Goal: Information Seeking & Learning: Learn about a topic

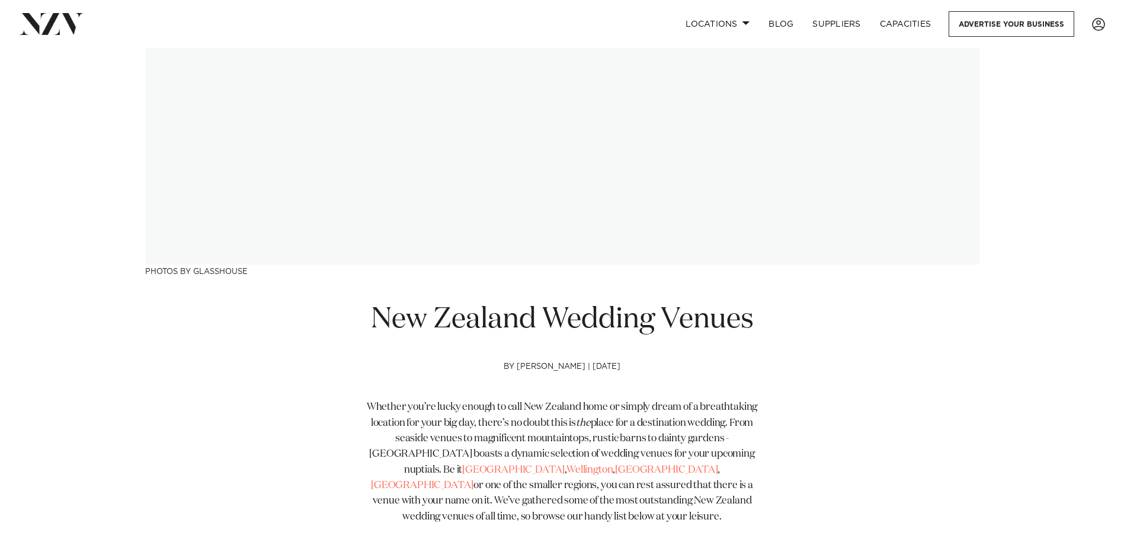
scroll to position [296, 0]
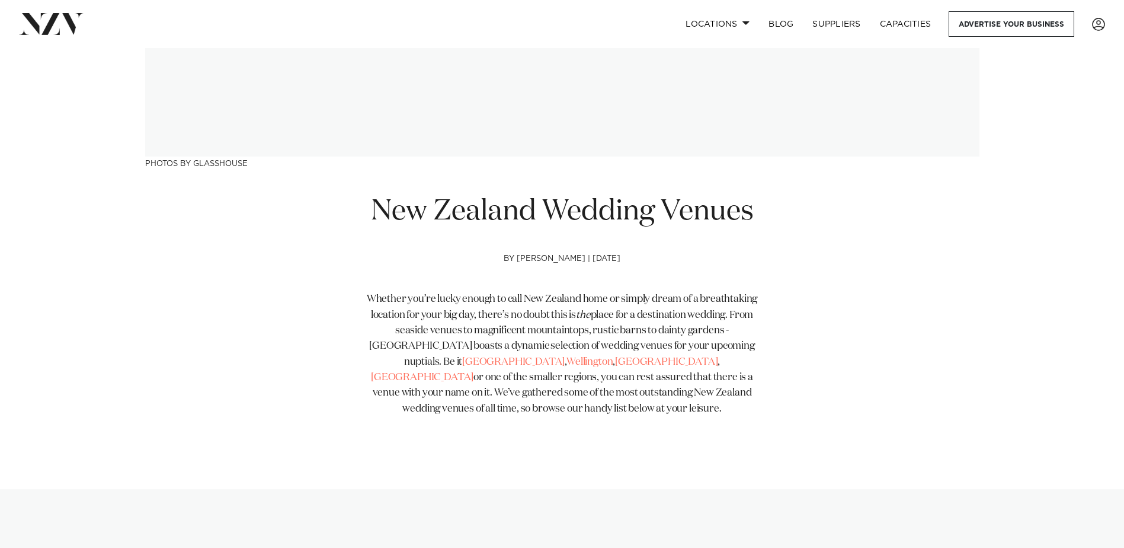
click at [888, 427] on div "New Zealand Wedding Venues by Avya Trotter-Hlavac | 27 Sep 2023 Whether you’re …" at bounding box center [562, 331] width 834 height 277
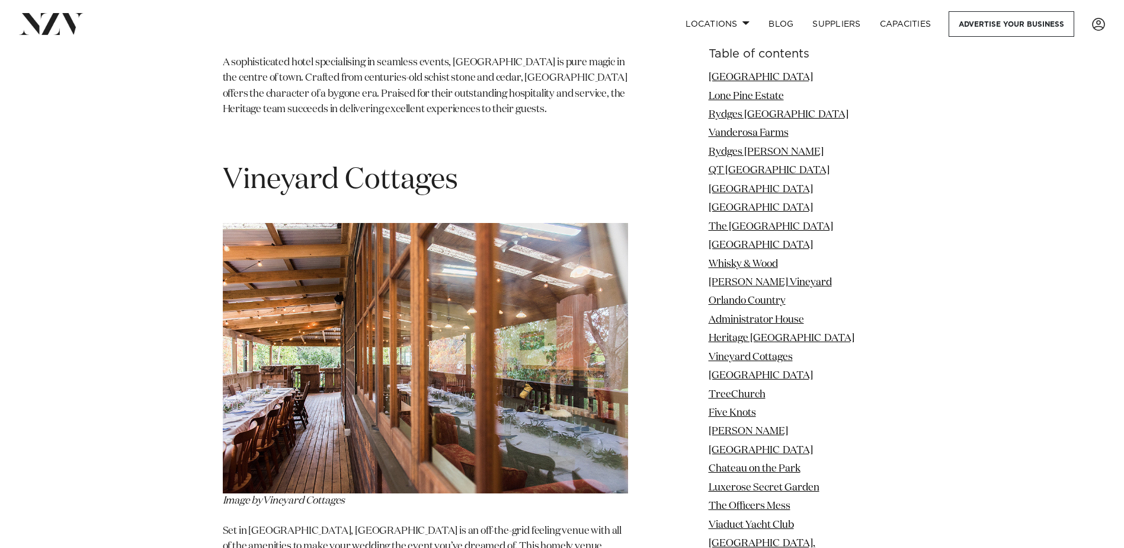
scroll to position [8237, 0]
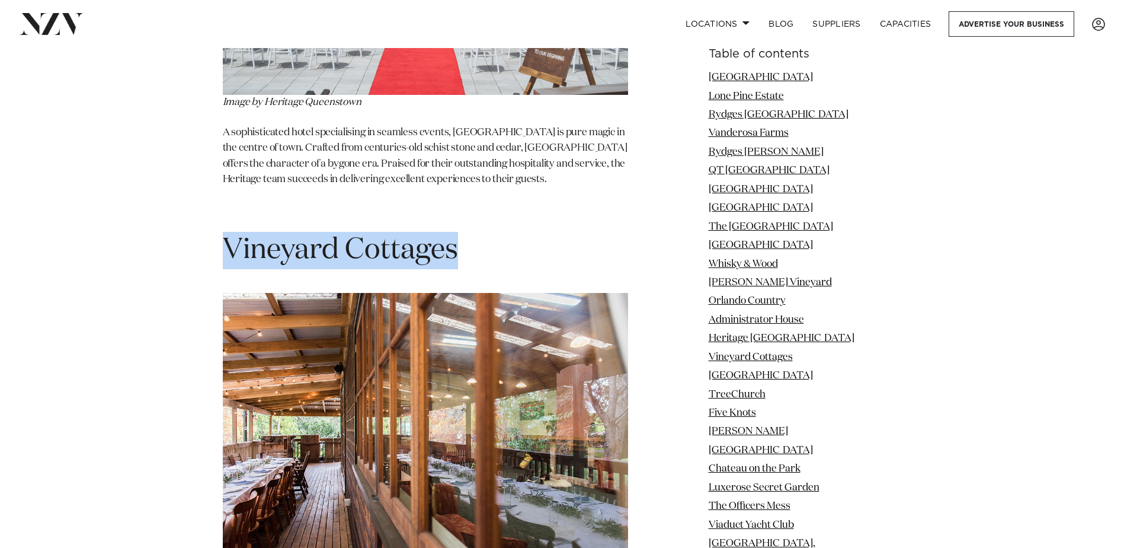
drag, startPoint x: 231, startPoint y: 119, endPoint x: 453, endPoint y: 123, distance: 222.3
click at [453, 236] on span "Vineyard Cottages" at bounding box center [340, 250] width 235 height 28
copy span "Vineyard Cottages"
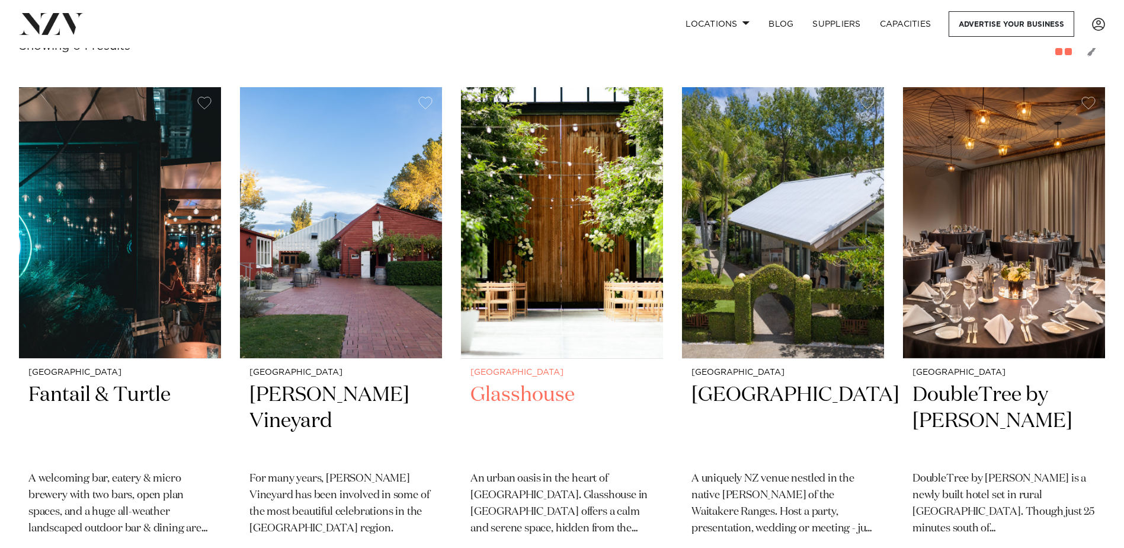
scroll to position [237, 0]
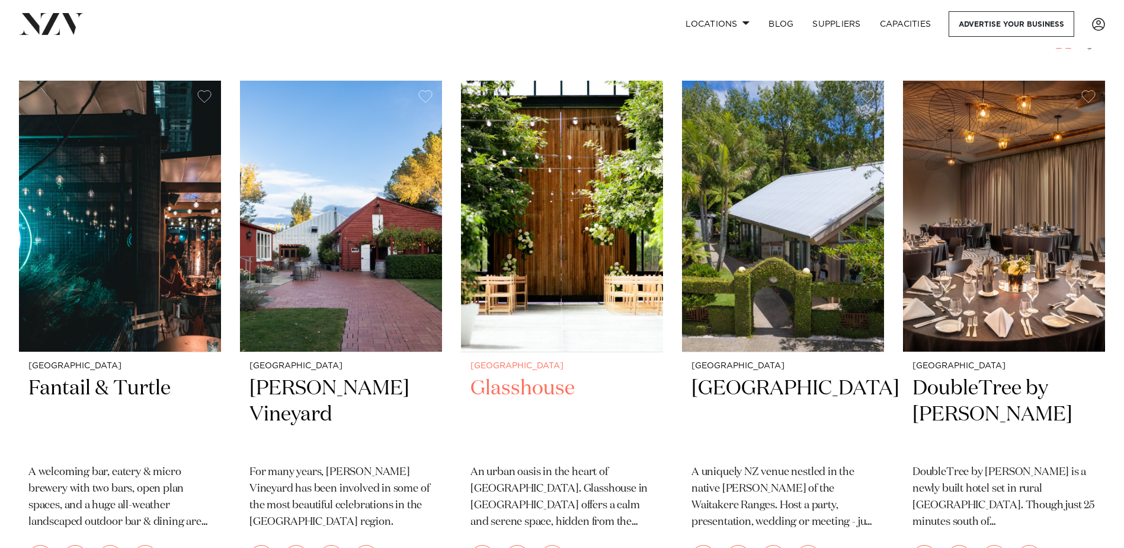
click at [539, 267] on img at bounding box center [562, 216] width 202 height 271
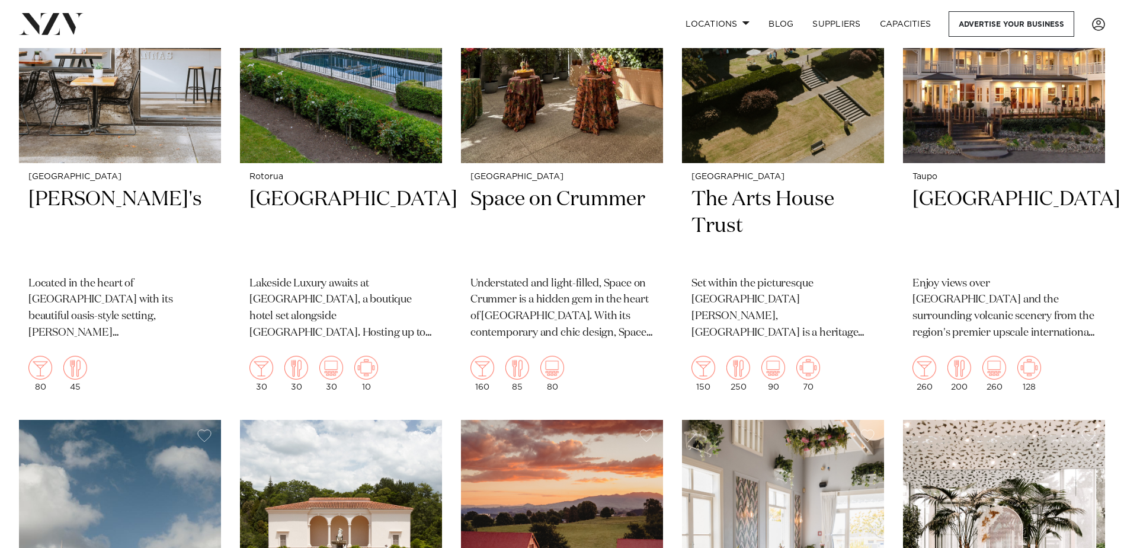
scroll to position [1837, 0]
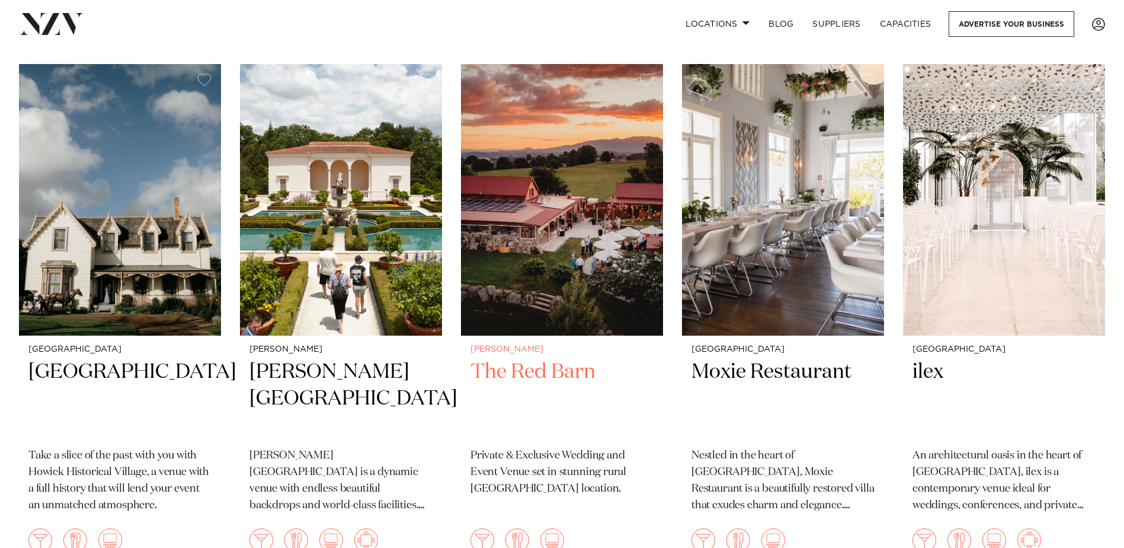
click at [536, 232] on img at bounding box center [562, 199] width 202 height 271
click at [564, 183] on img at bounding box center [562, 199] width 202 height 271
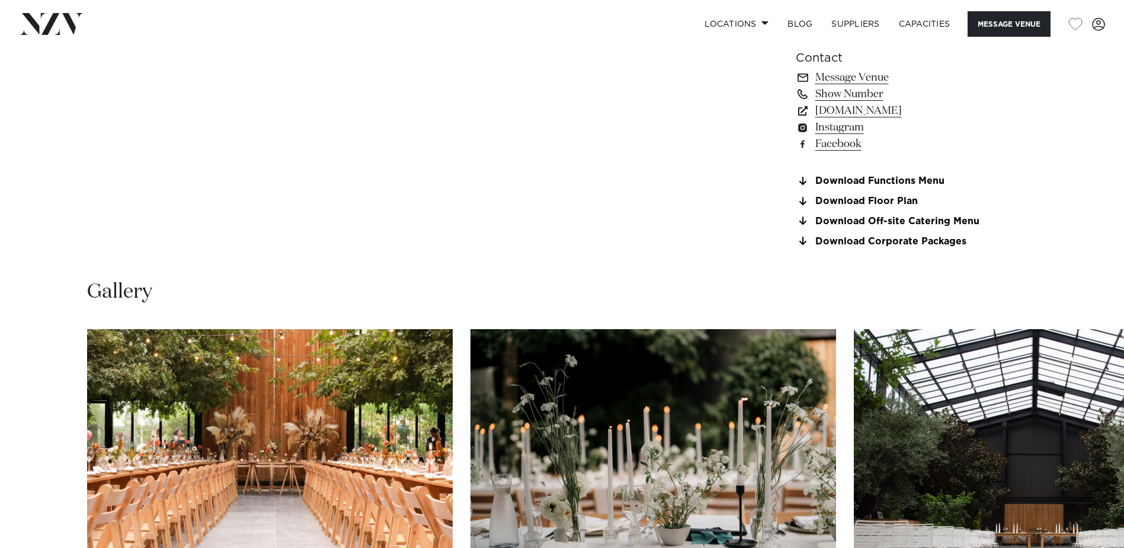
scroll to position [1244, 0]
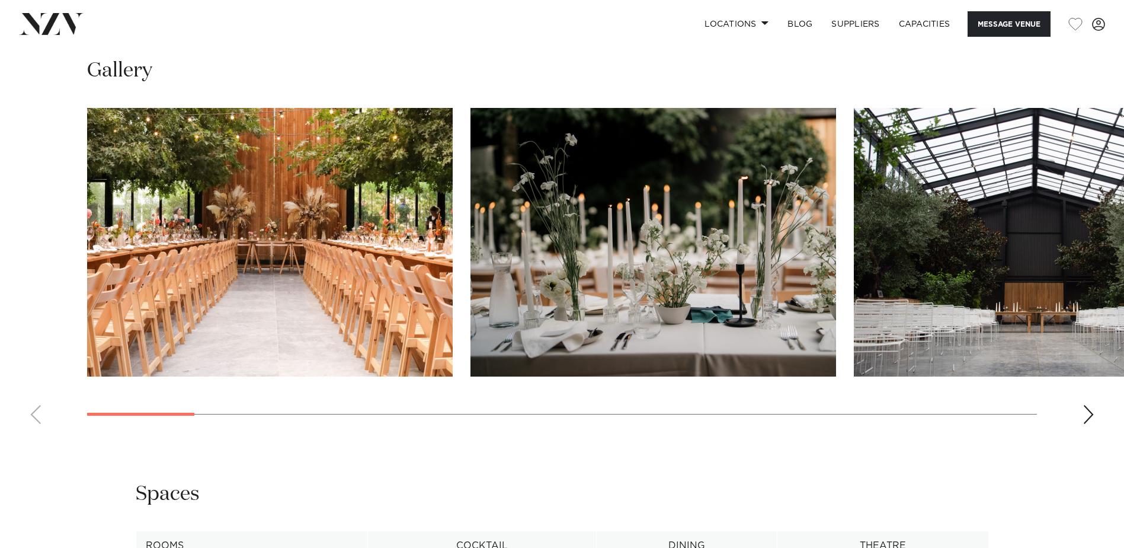
click at [312, 183] on img "1 / 22" at bounding box center [270, 242] width 366 height 268
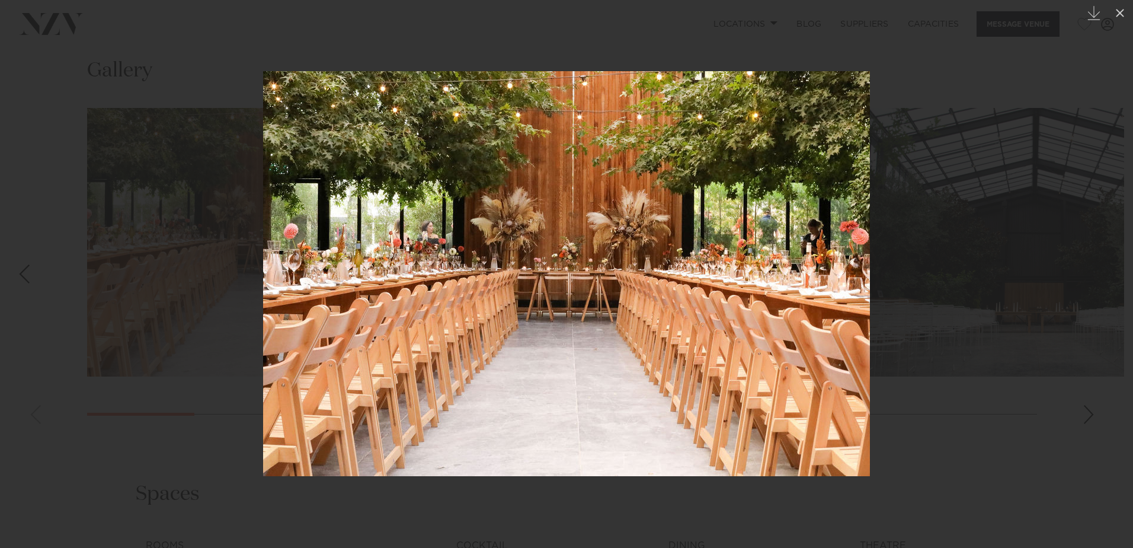
click at [1031, 252] on div at bounding box center [566, 274] width 1133 height 548
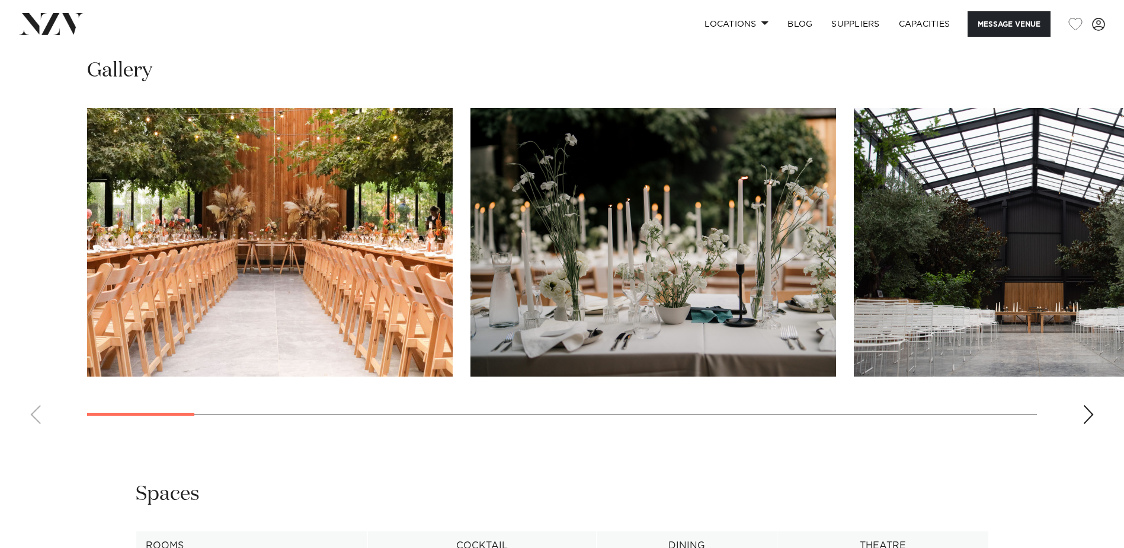
click at [1080, 412] on swiper-container at bounding box center [562, 270] width 1124 height 325
click at [1092, 410] on div "Next slide" at bounding box center [1089, 414] width 12 height 19
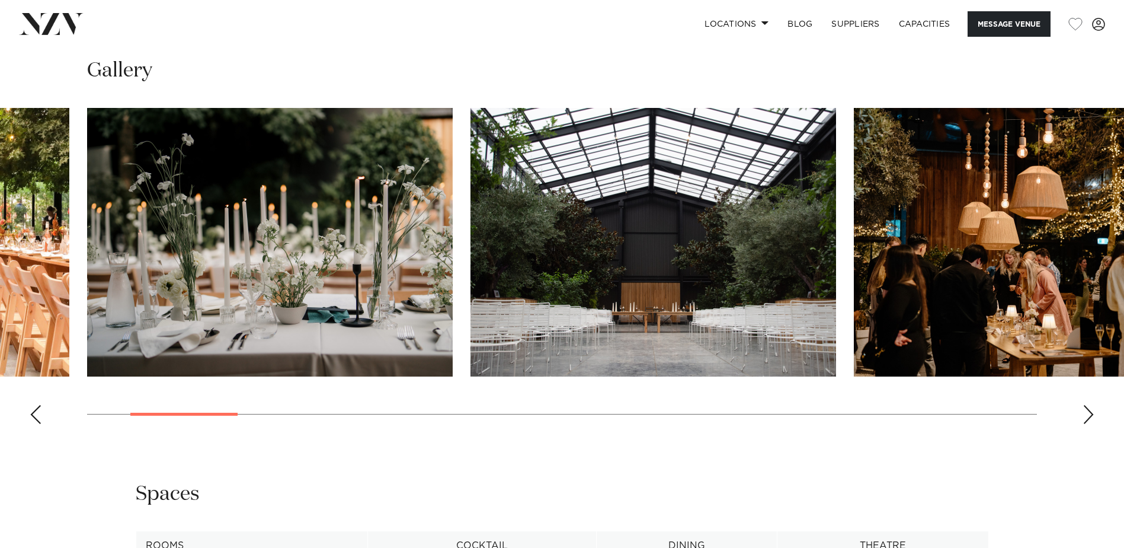
click at [1092, 410] on div "Next slide" at bounding box center [1089, 414] width 12 height 19
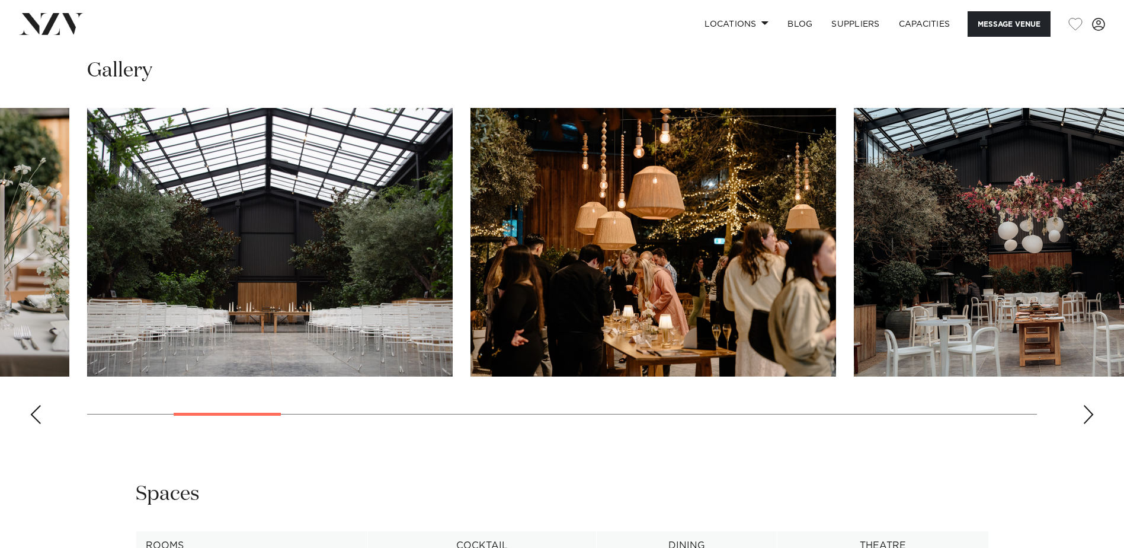
click at [1092, 410] on div "Next slide" at bounding box center [1089, 414] width 12 height 19
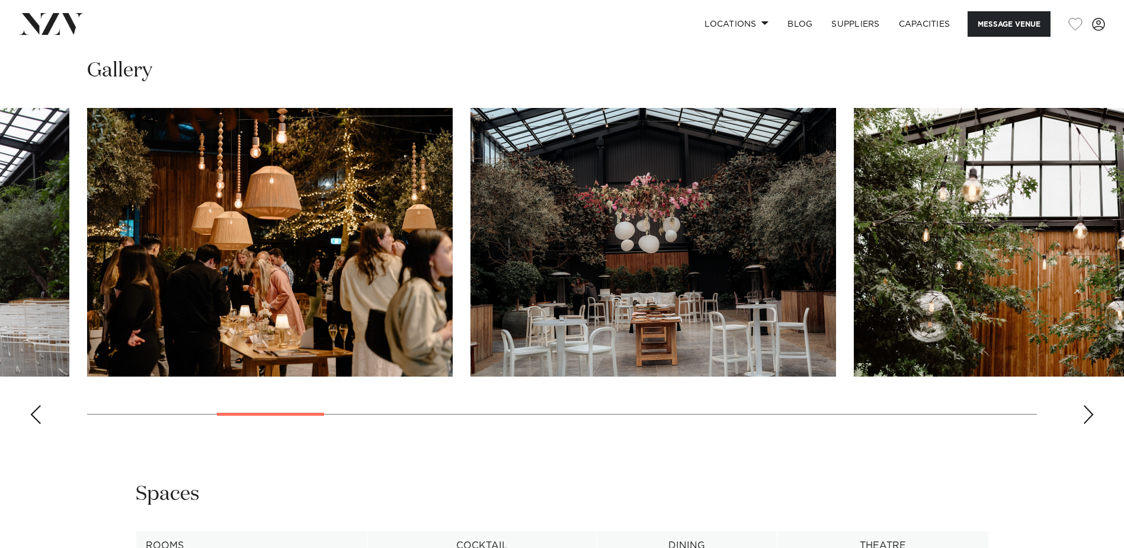
click at [1091, 410] on div "Next slide" at bounding box center [1089, 414] width 12 height 19
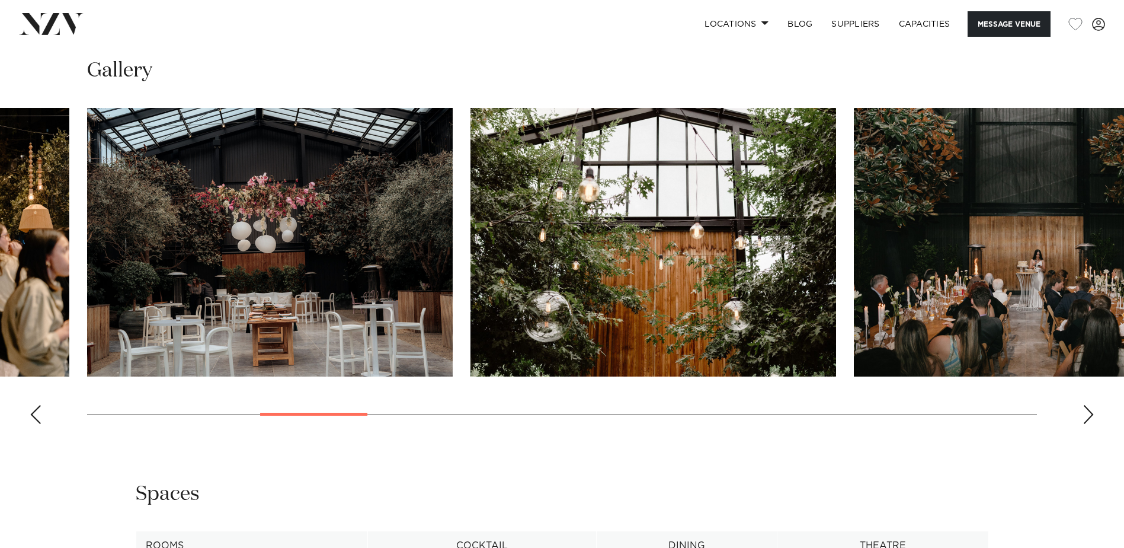
click at [1091, 410] on div "Next slide" at bounding box center [1089, 414] width 12 height 19
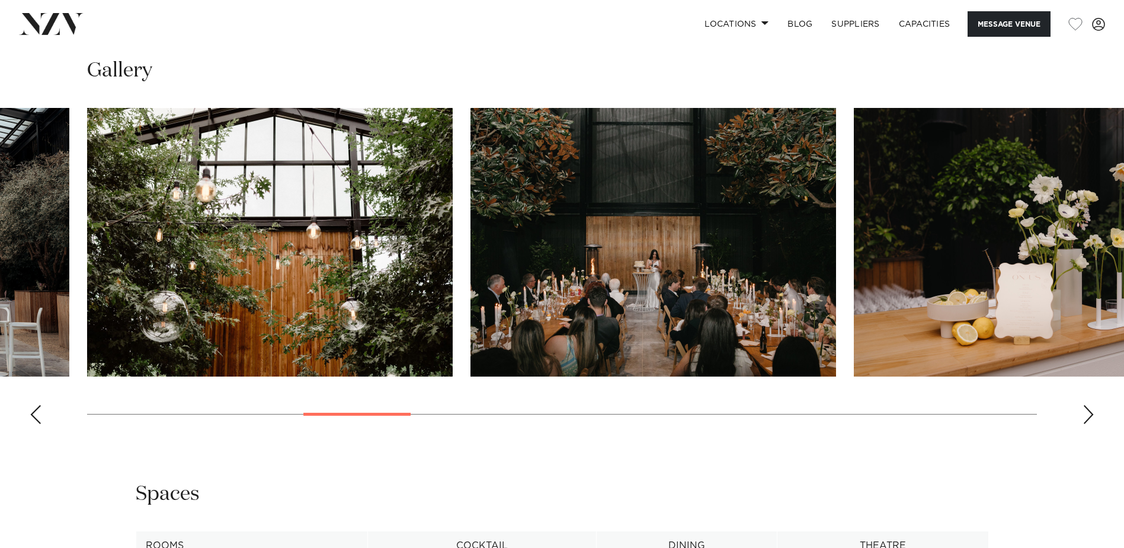
click at [1091, 410] on div "Next slide" at bounding box center [1089, 414] width 12 height 19
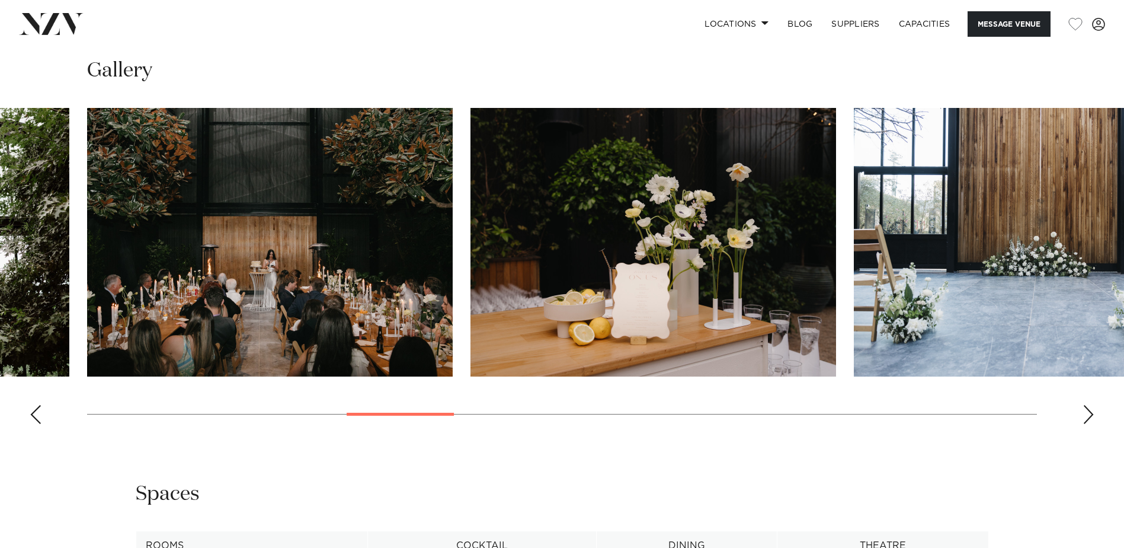
click at [1087, 426] on swiper-container at bounding box center [562, 270] width 1124 height 325
click at [1085, 421] on div "Next slide" at bounding box center [1089, 414] width 12 height 19
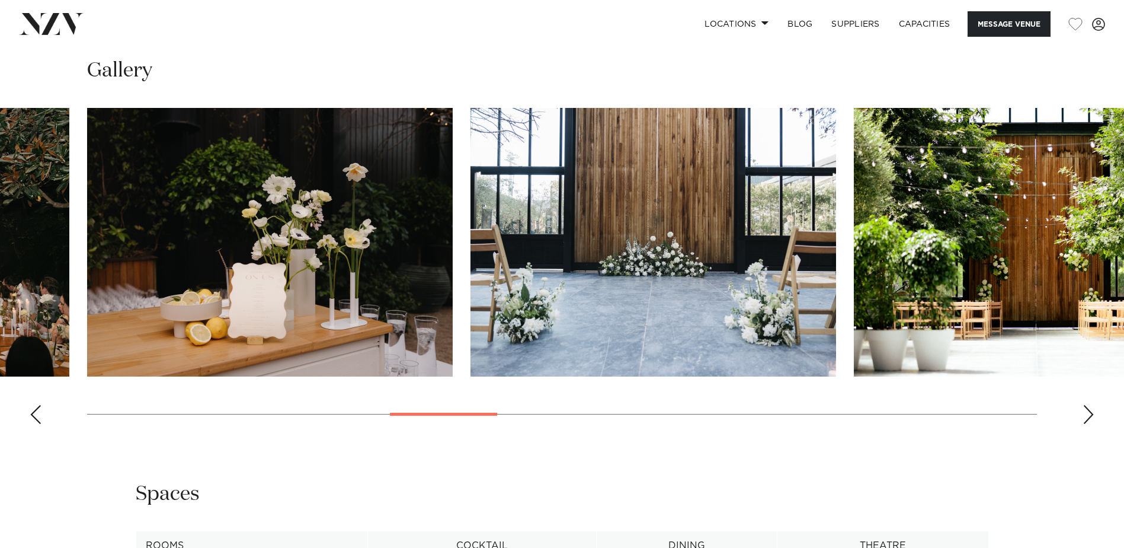
click at [1084, 421] on div "Next slide" at bounding box center [1089, 414] width 12 height 19
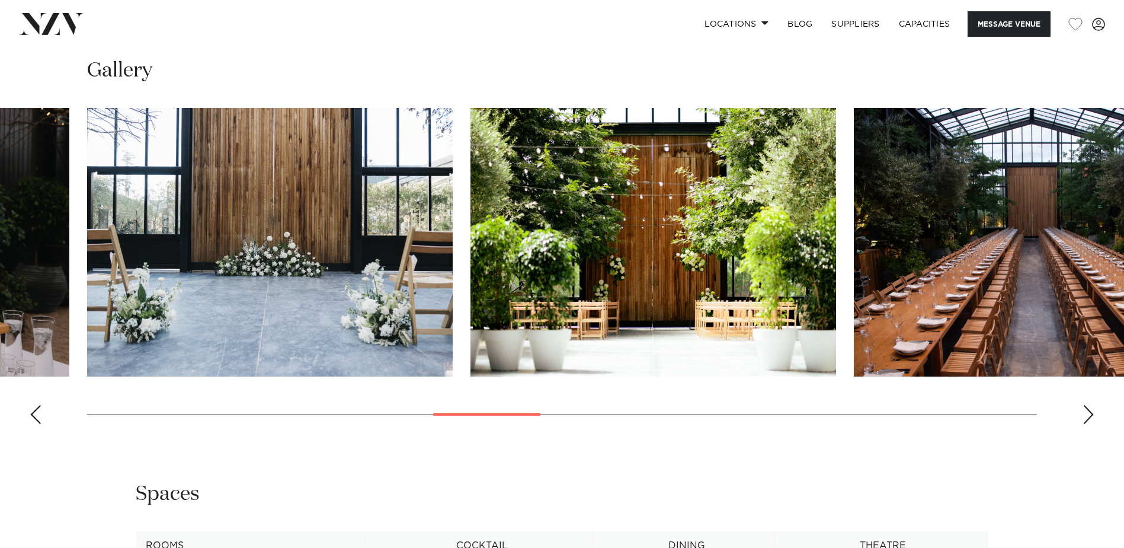
click at [1084, 419] on div "Next slide" at bounding box center [1089, 414] width 12 height 19
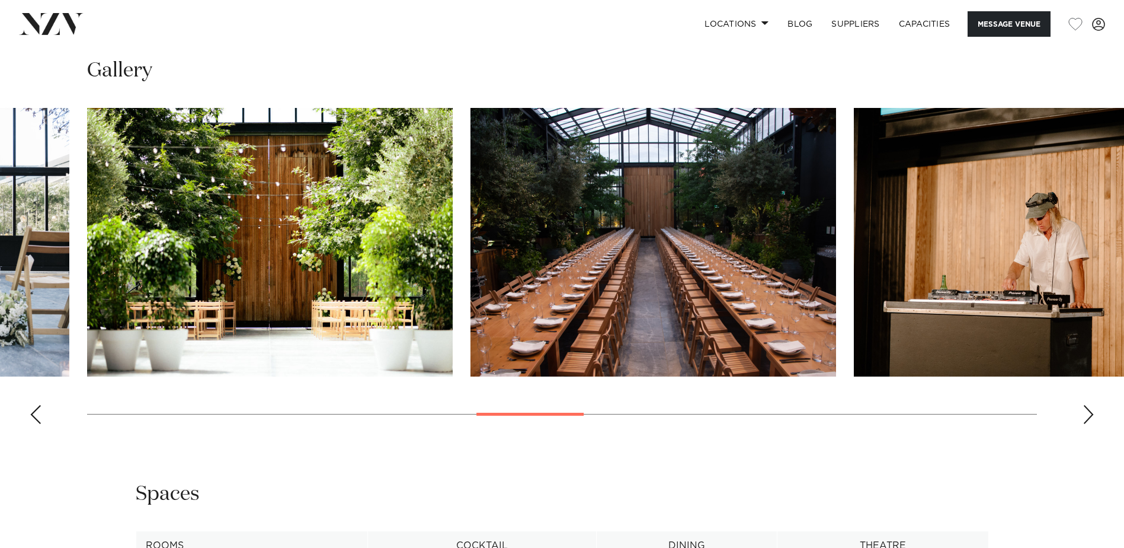
click at [1084, 419] on div "Next slide" at bounding box center [1089, 414] width 12 height 19
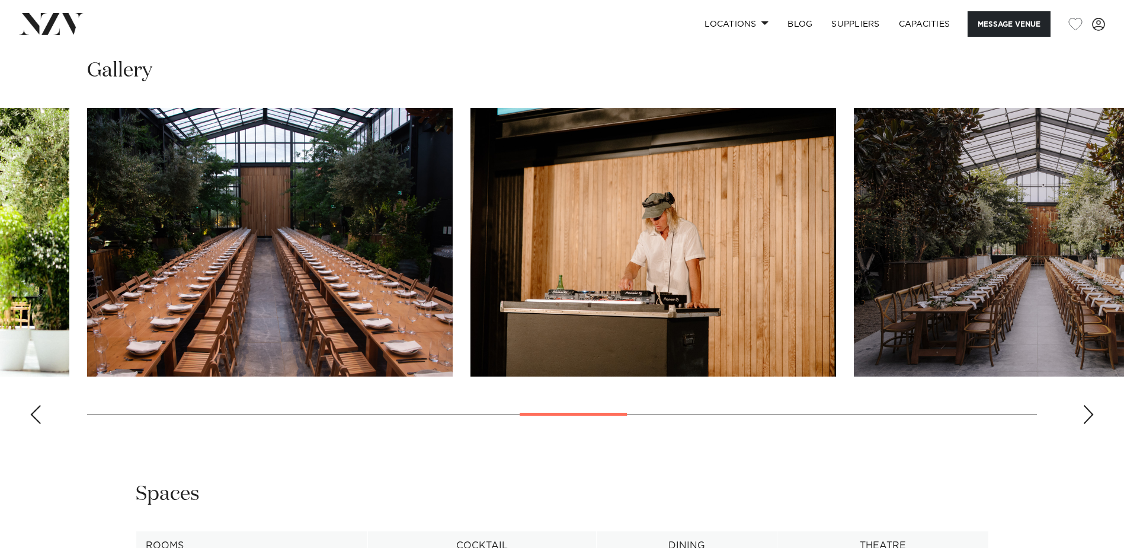
click at [1084, 419] on div "Next slide" at bounding box center [1089, 414] width 12 height 19
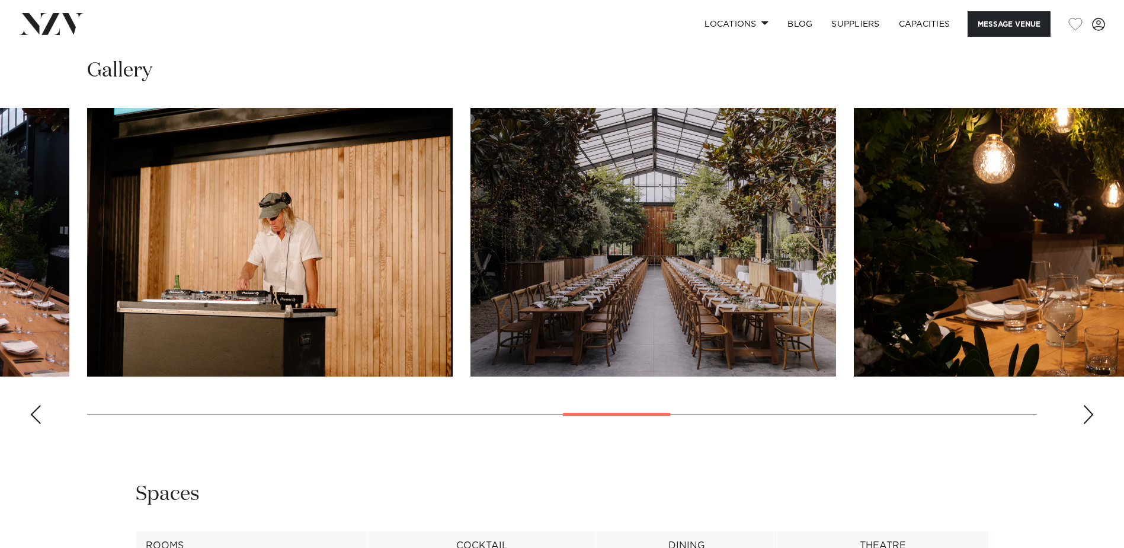
click at [1084, 419] on div "Next slide" at bounding box center [1089, 414] width 12 height 19
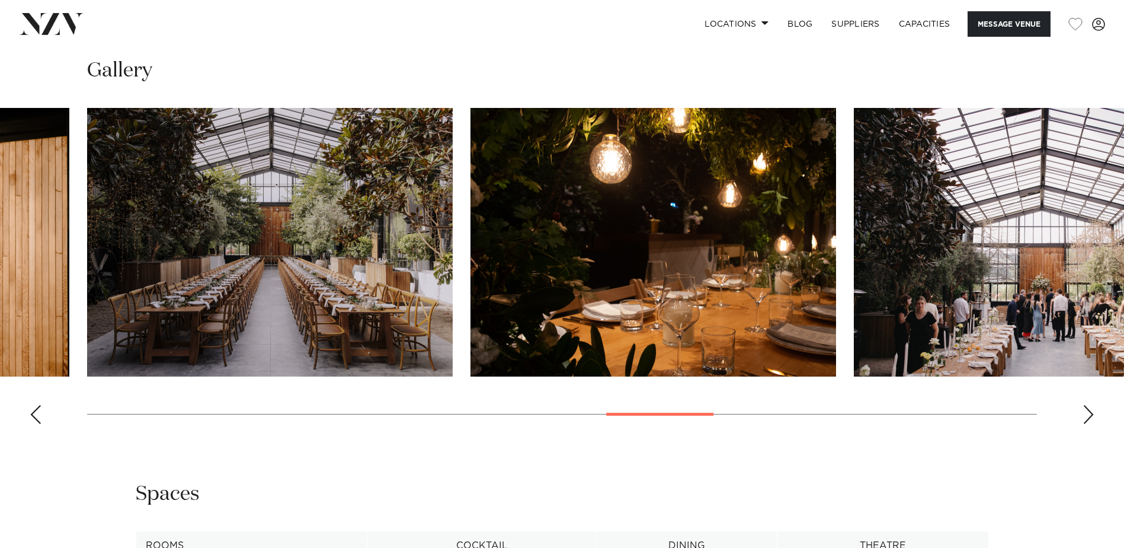
click at [1084, 419] on div "Next slide" at bounding box center [1089, 414] width 12 height 19
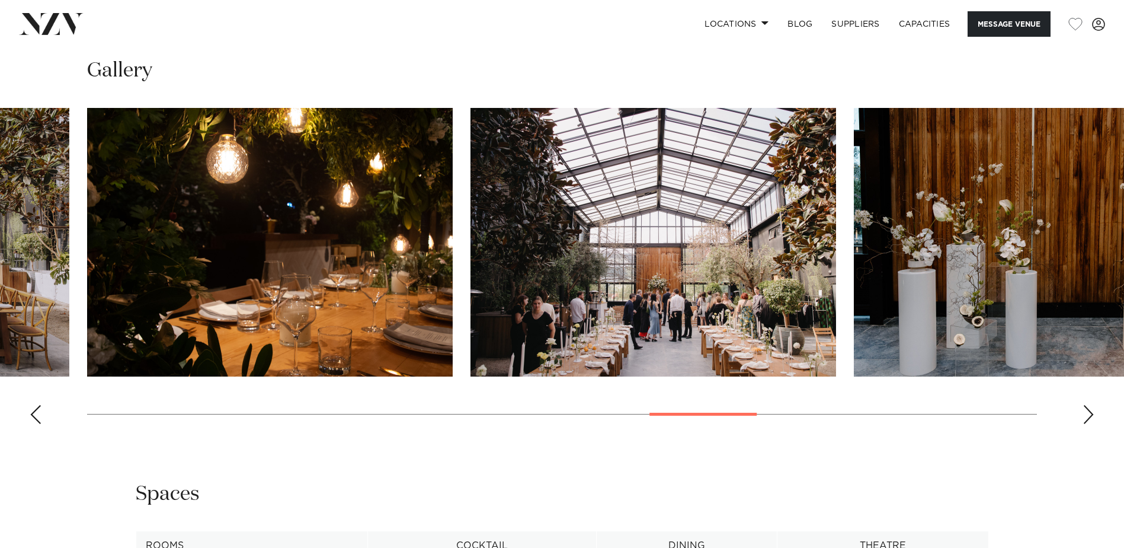
click at [1085, 411] on div "Next slide" at bounding box center [1089, 414] width 12 height 19
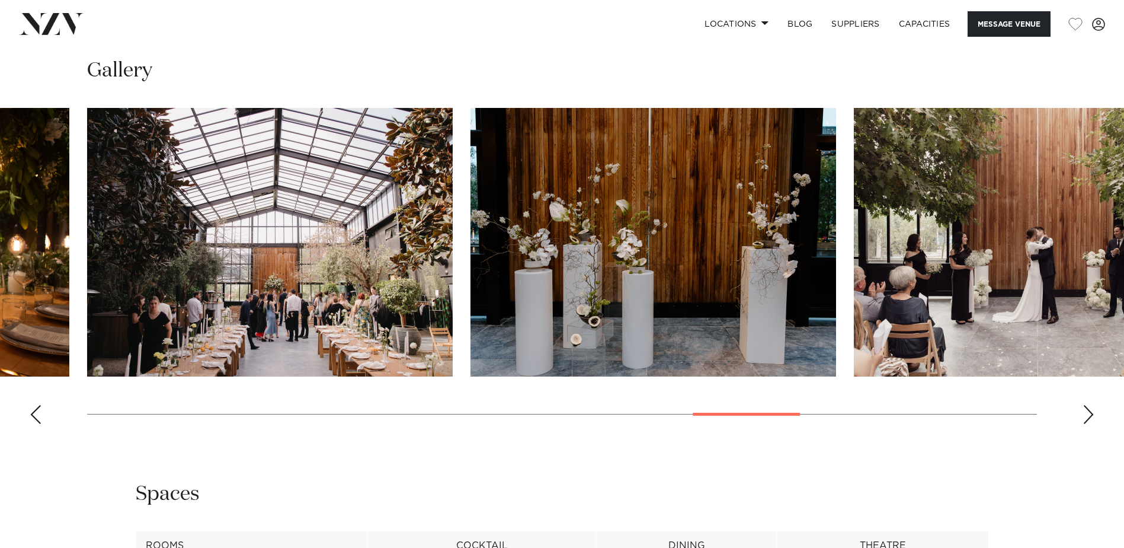
click at [1084, 411] on div "Next slide" at bounding box center [1089, 414] width 12 height 19
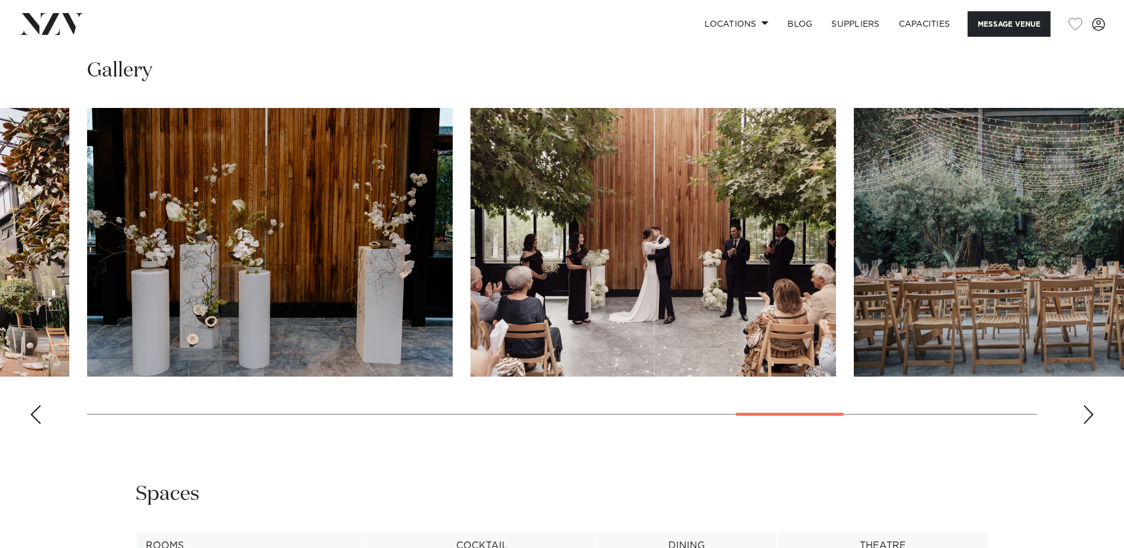
click at [1084, 412] on div "Next slide" at bounding box center [1089, 414] width 12 height 19
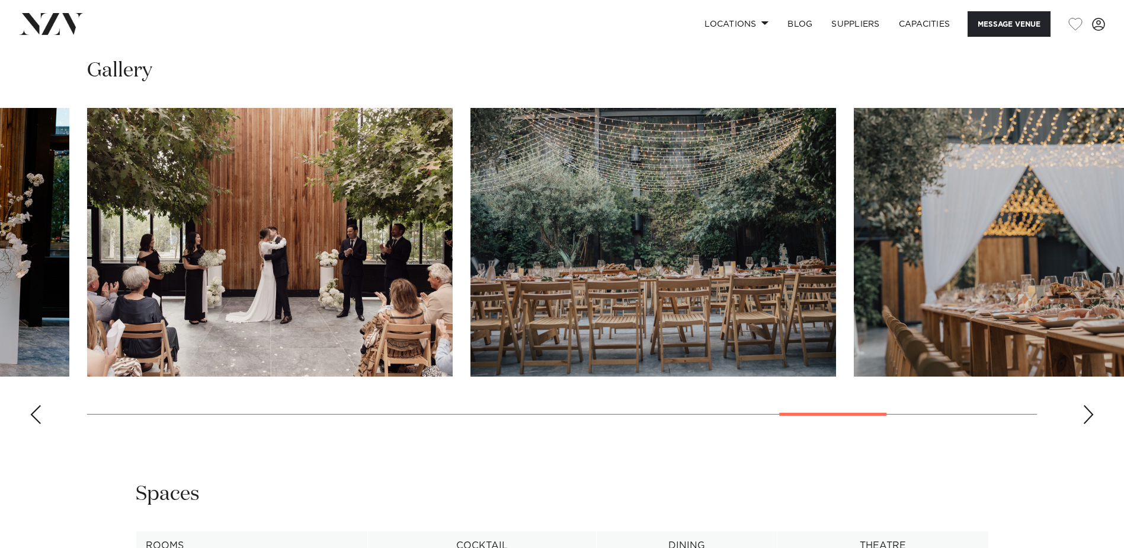
click at [1083, 412] on div "Next slide" at bounding box center [1089, 414] width 12 height 19
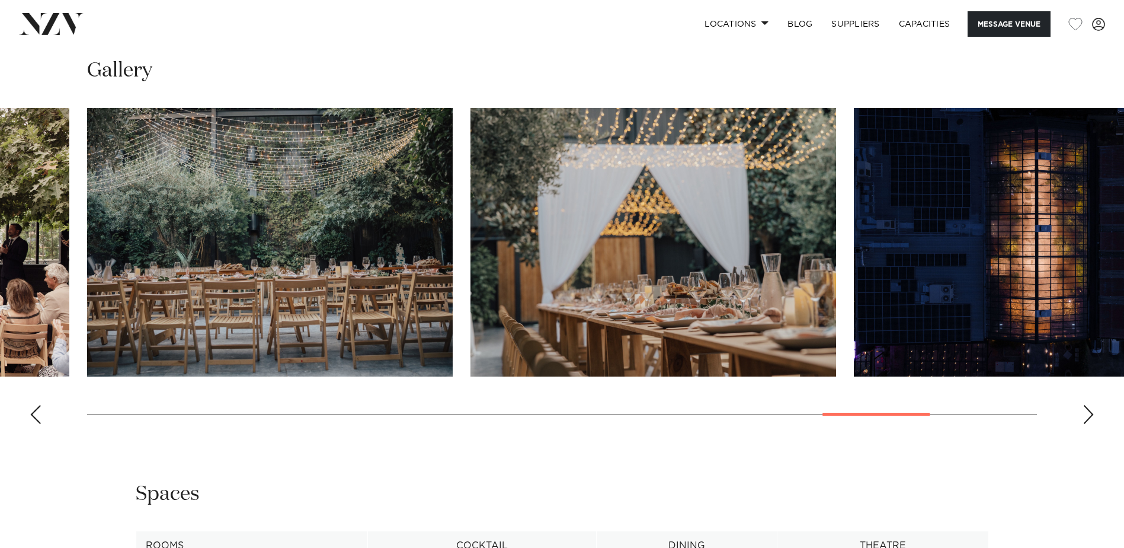
click at [1083, 412] on div "Next slide" at bounding box center [1089, 414] width 12 height 19
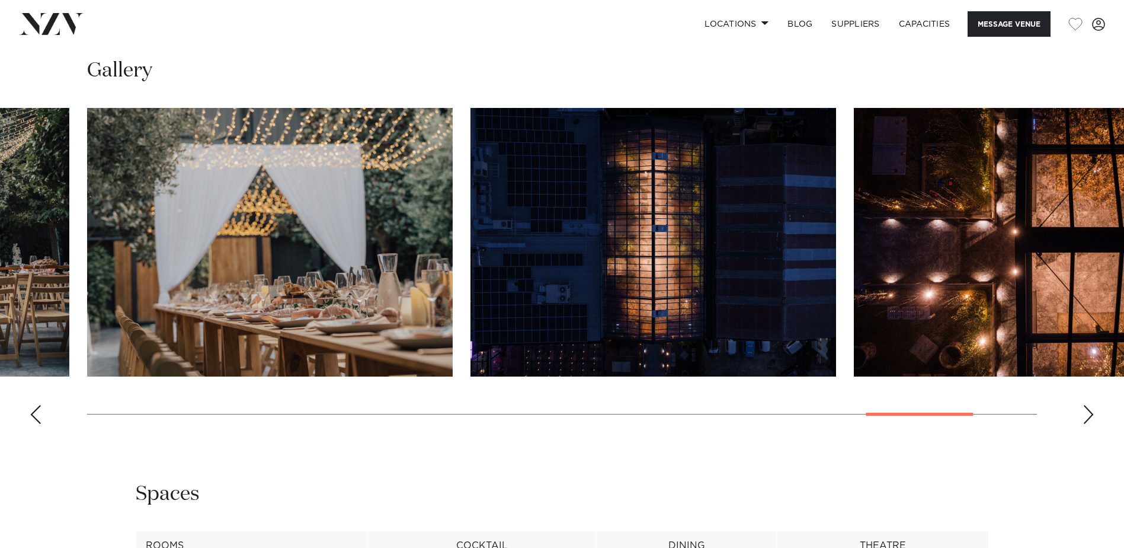
click at [1083, 412] on div "Next slide" at bounding box center [1089, 414] width 12 height 19
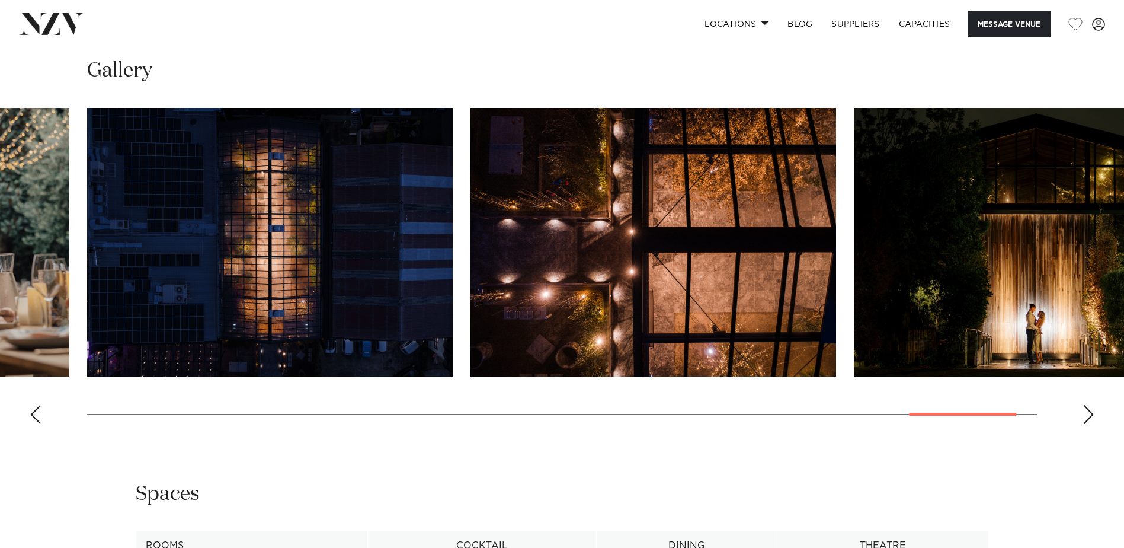
click at [1083, 412] on div "Next slide" at bounding box center [1089, 414] width 12 height 19
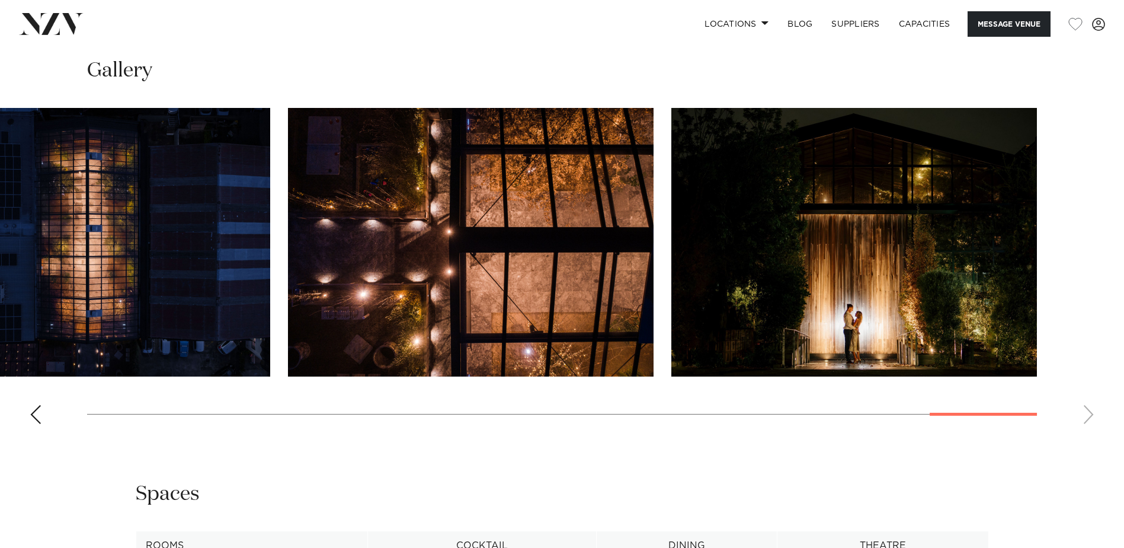
click at [1083, 412] on swiper-container at bounding box center [562, 270] width 1124 height 325
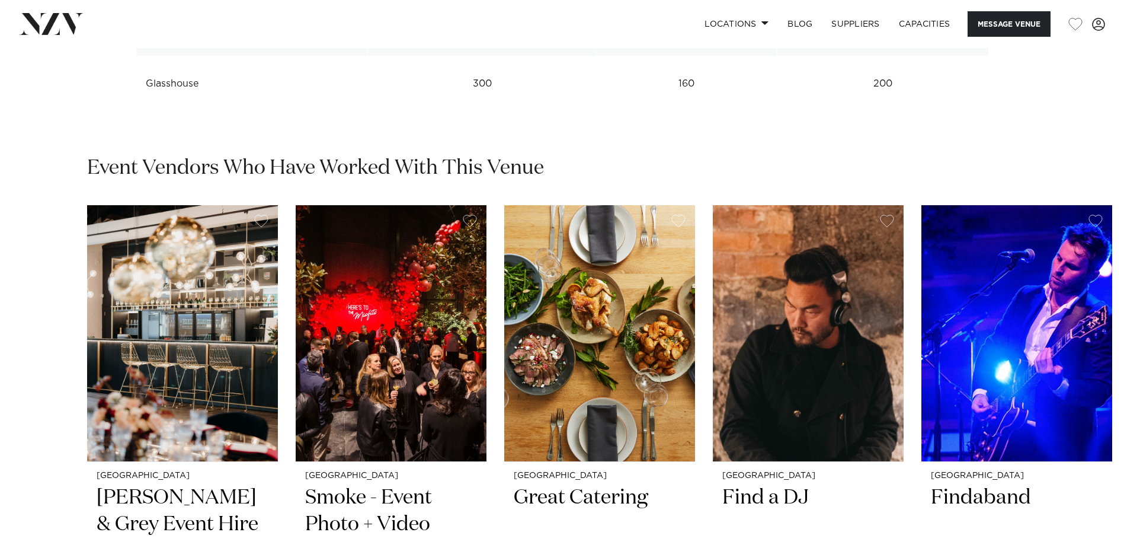
scroll to position [1896, 0]
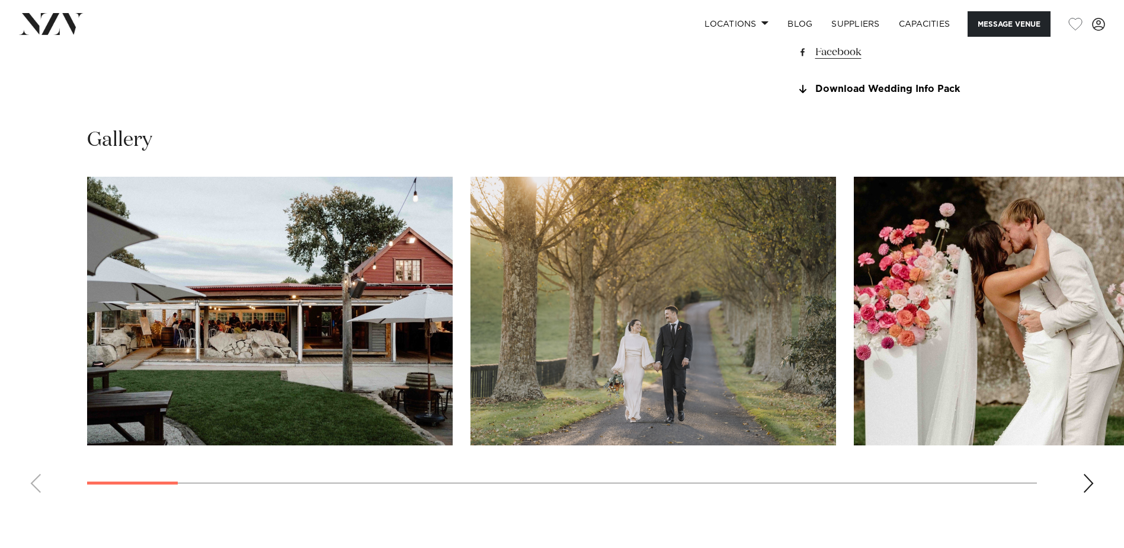
scroll to position [1100, 0]
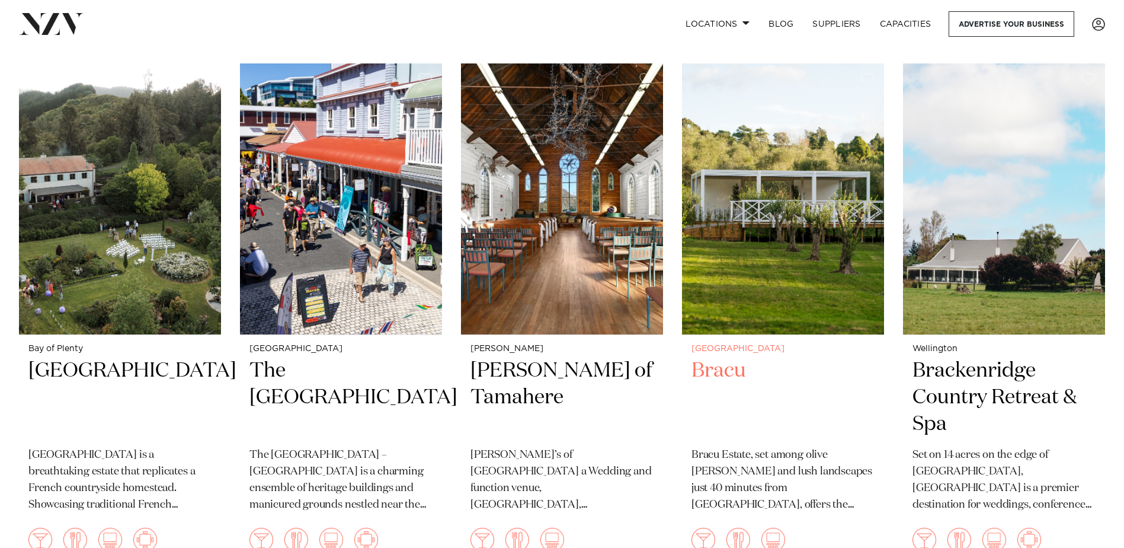
scroll to position [2370, 0]
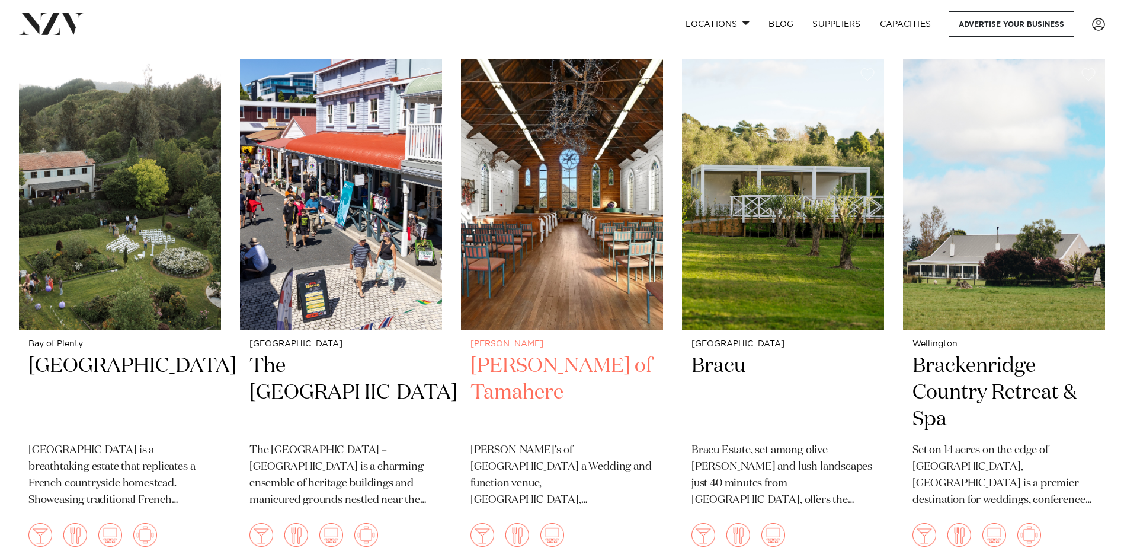
click at [529, 361] on h2 "[PERSON_NAME] of Tamahere" at bounding box center [562, 393] width 183 height 80
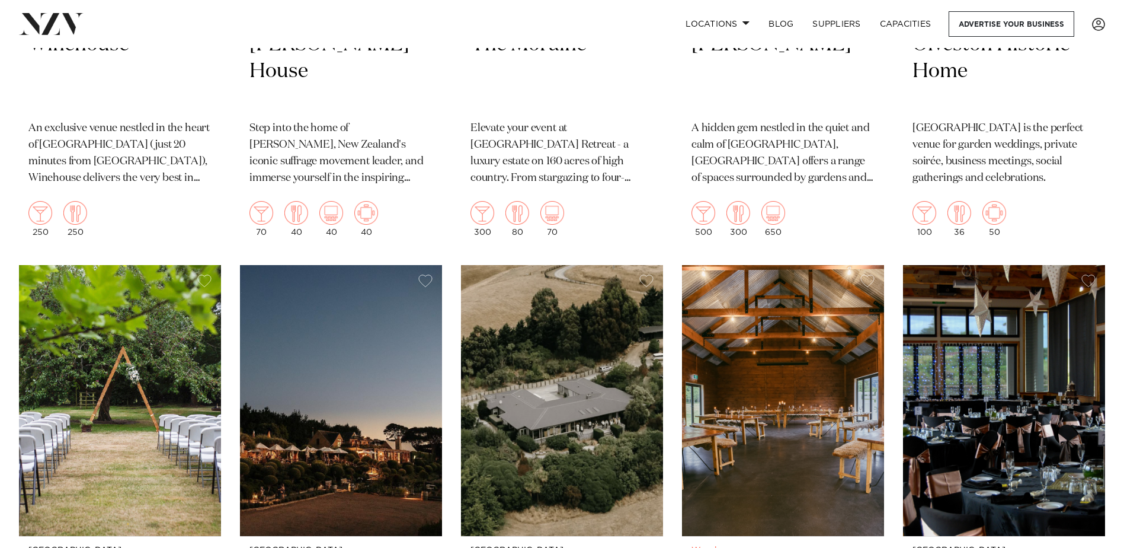
scroll to position [3911, 0]
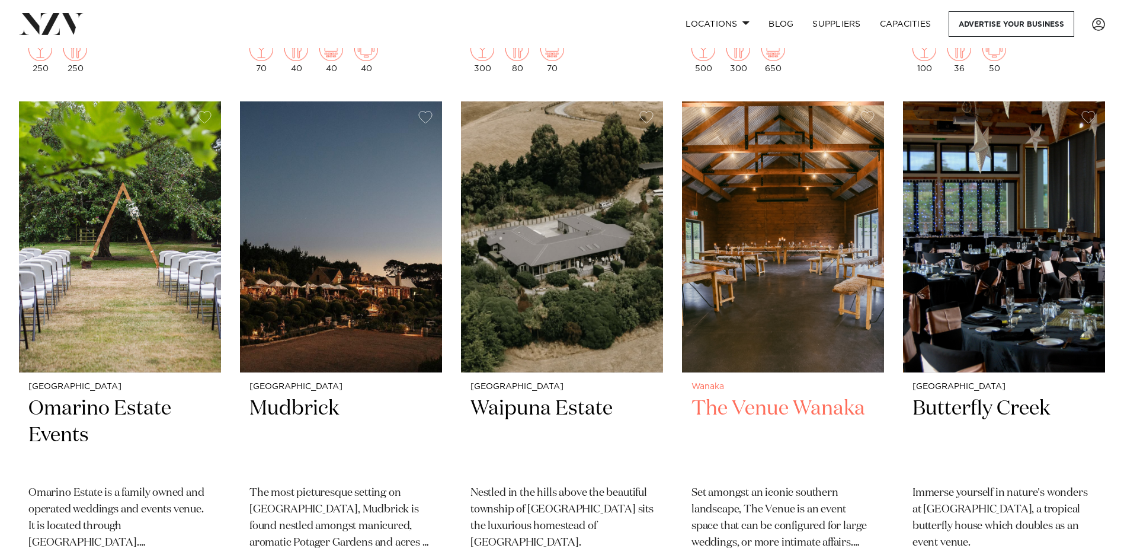
click at [795, 401] on h2 "The Venue Wanaka" at bounding box center [783, 435] width 183 height 80
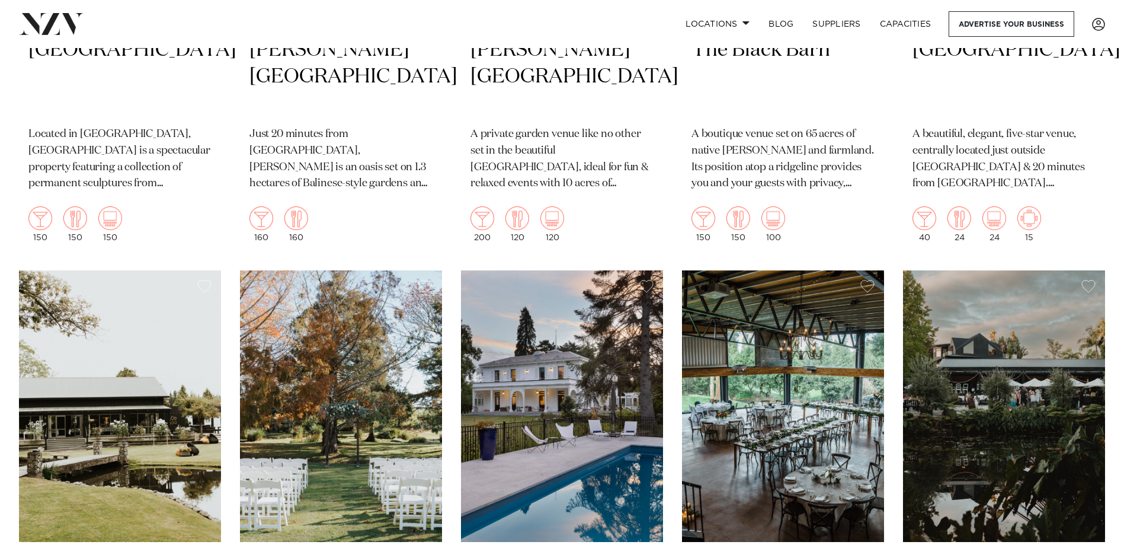
scroll to position [4978, 0]
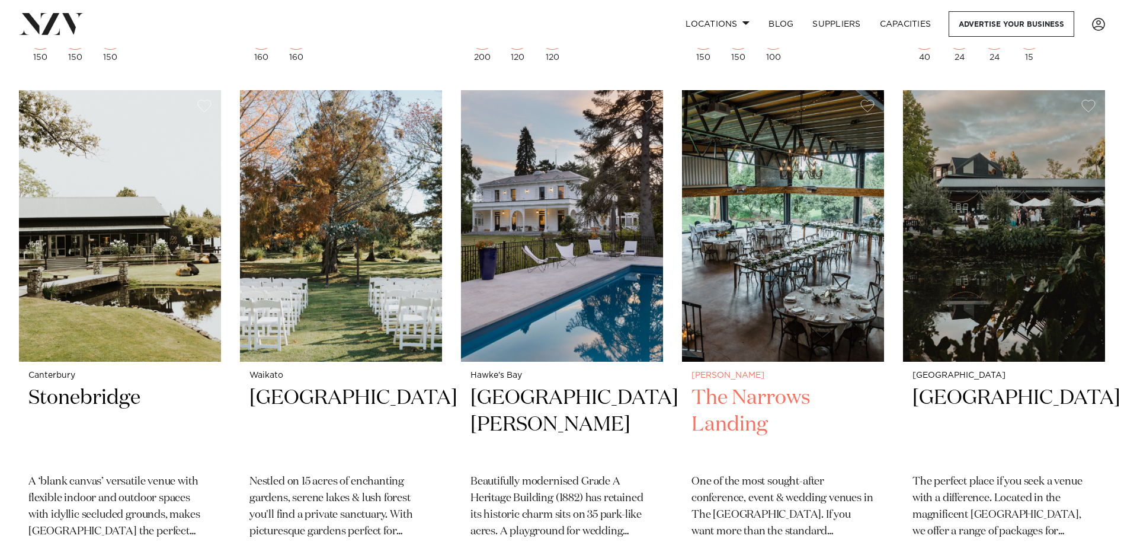
click at [740, 420] on h2 "The Narrows Landing" at bounding box center [783, 425] width 183 height 80
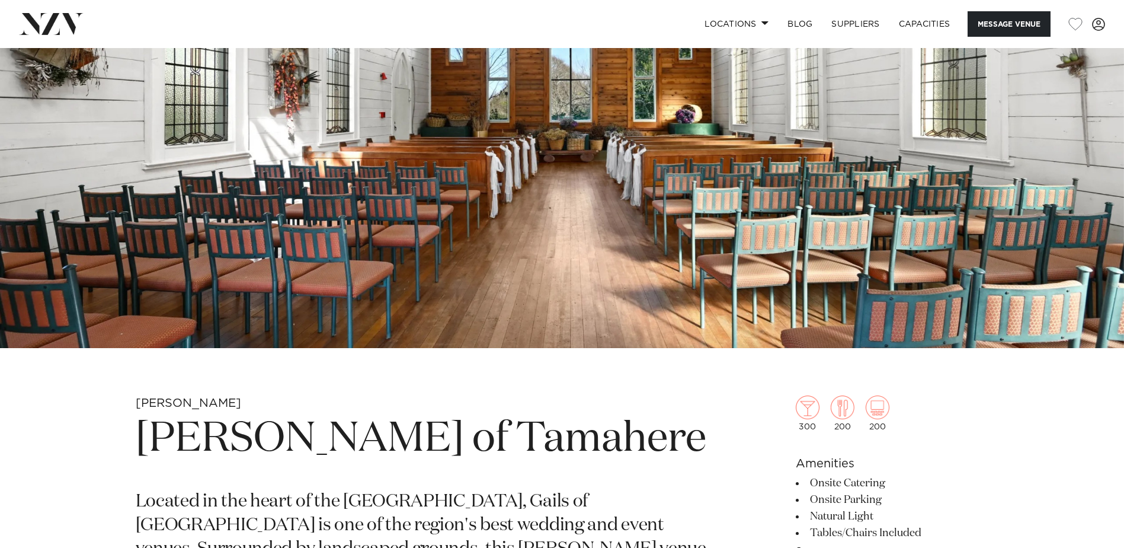
scroll to position [237, 0]
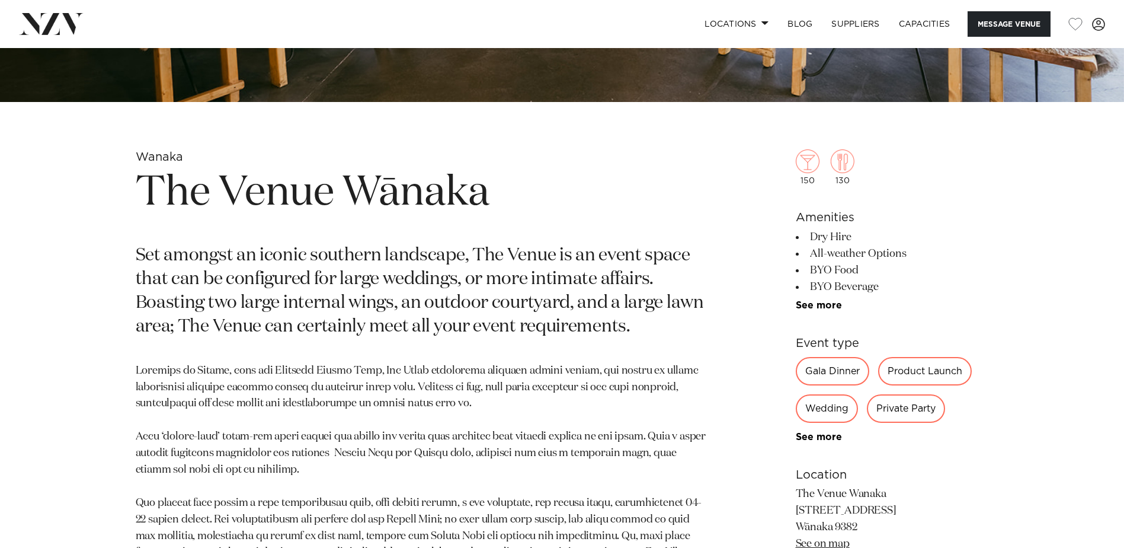
scroll to position [474, 0]
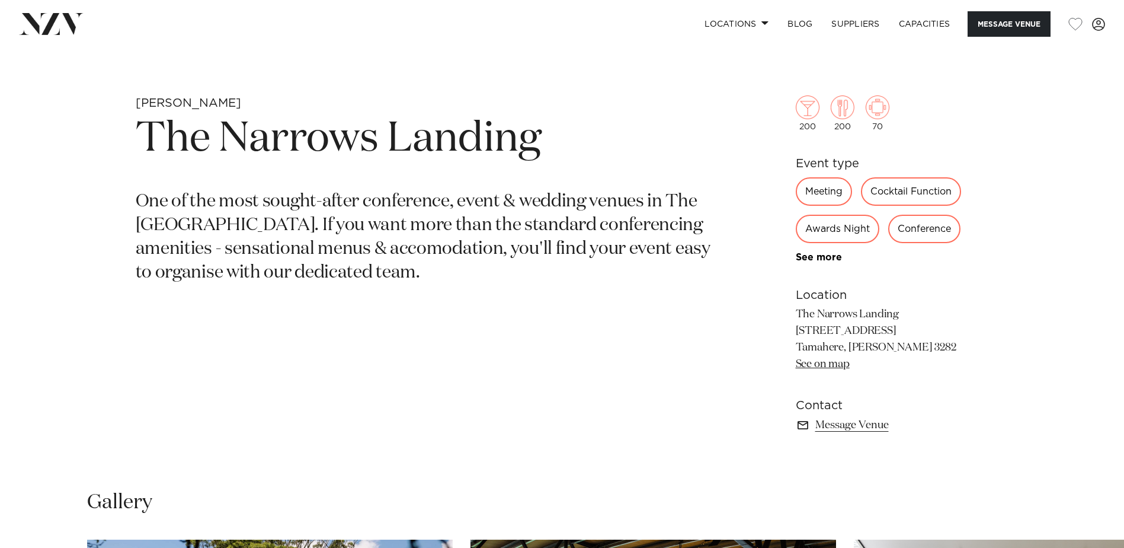
scroll to position [369, 0]
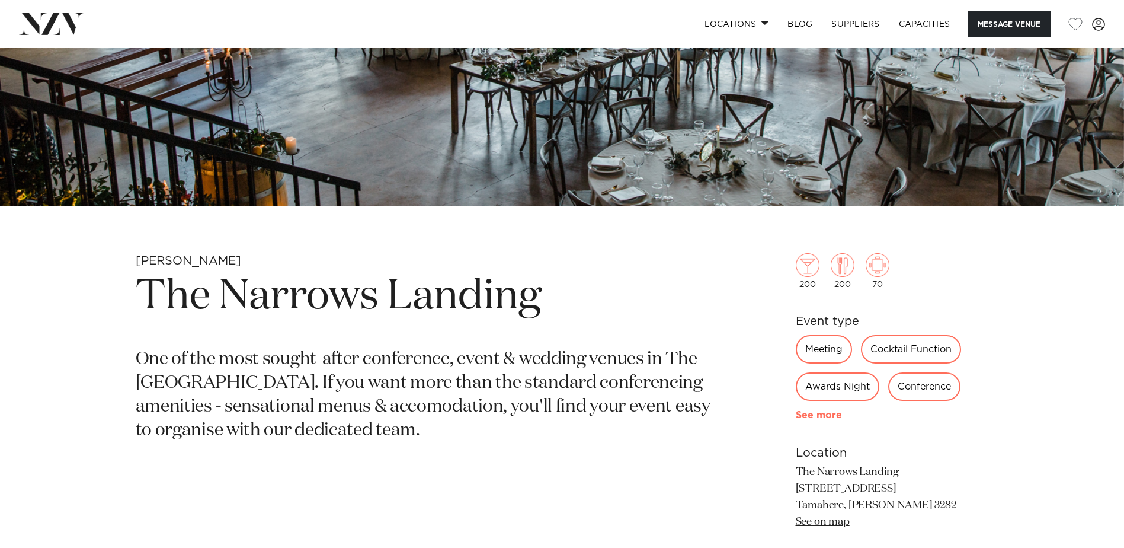
click at [811, 413] on link "See more" at bounding box center [842, 414] width 92 height 9
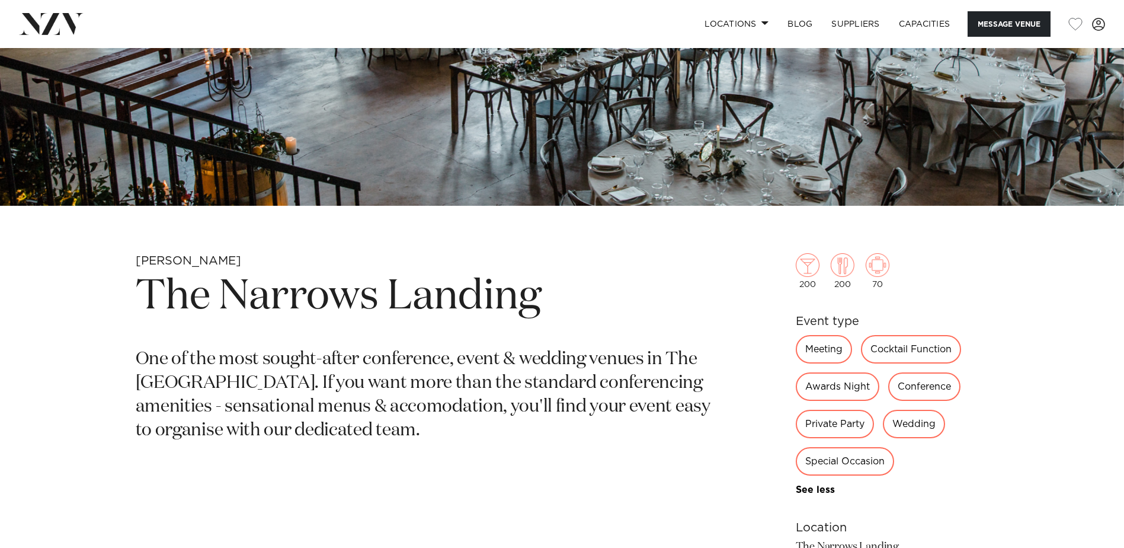
click at [161, 262] on small "[PERSON_NAME]" at bounding box center [188, 261] width 105 height 12
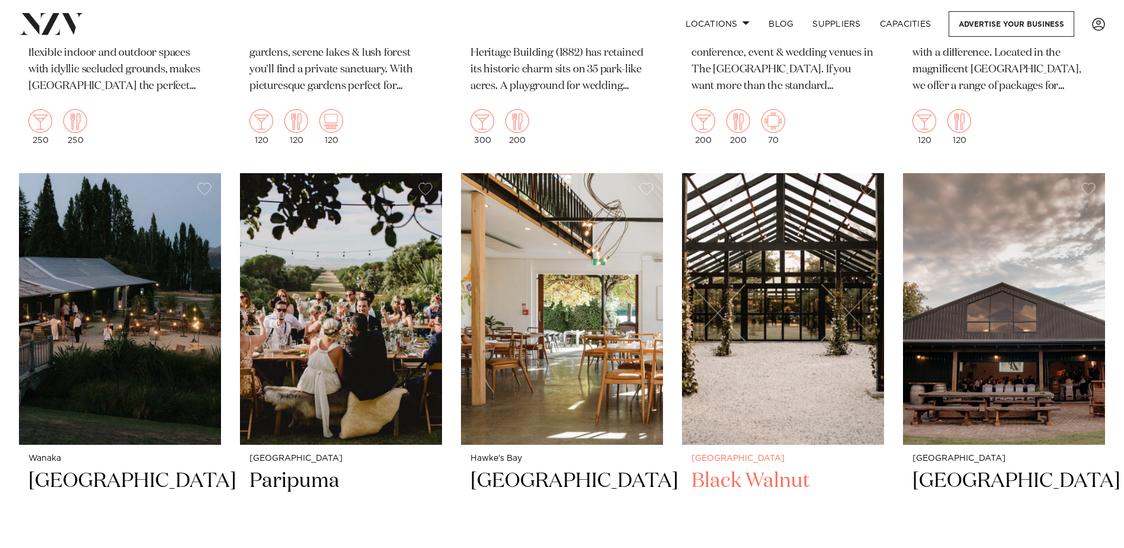
scroll to position [5570, 0]
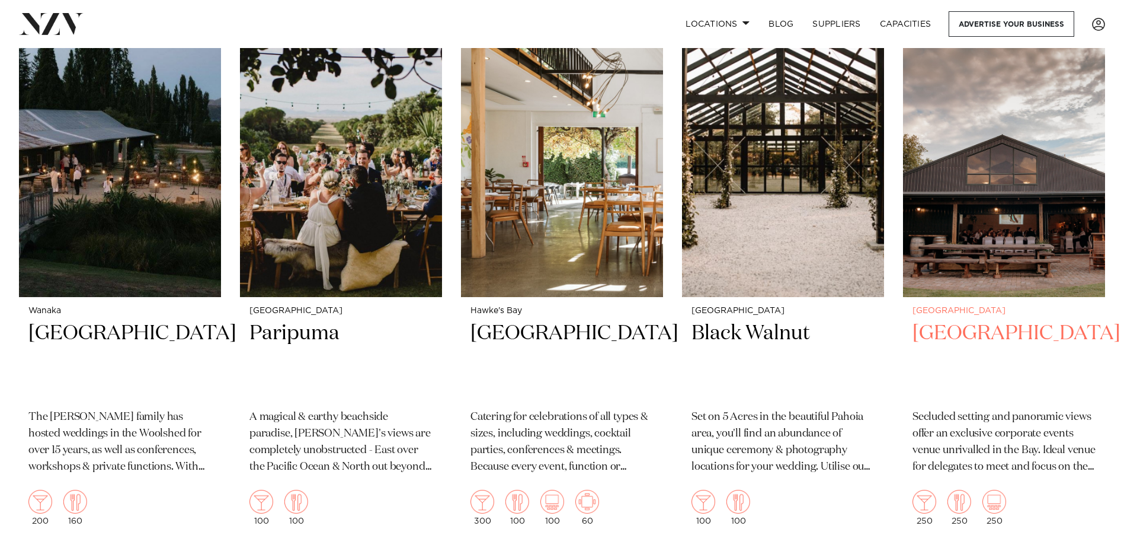
click at [971, 326] on h2 "[GEOGRAPHIC_DATA]" at bounding box center [1004, 360] width 183 height 80
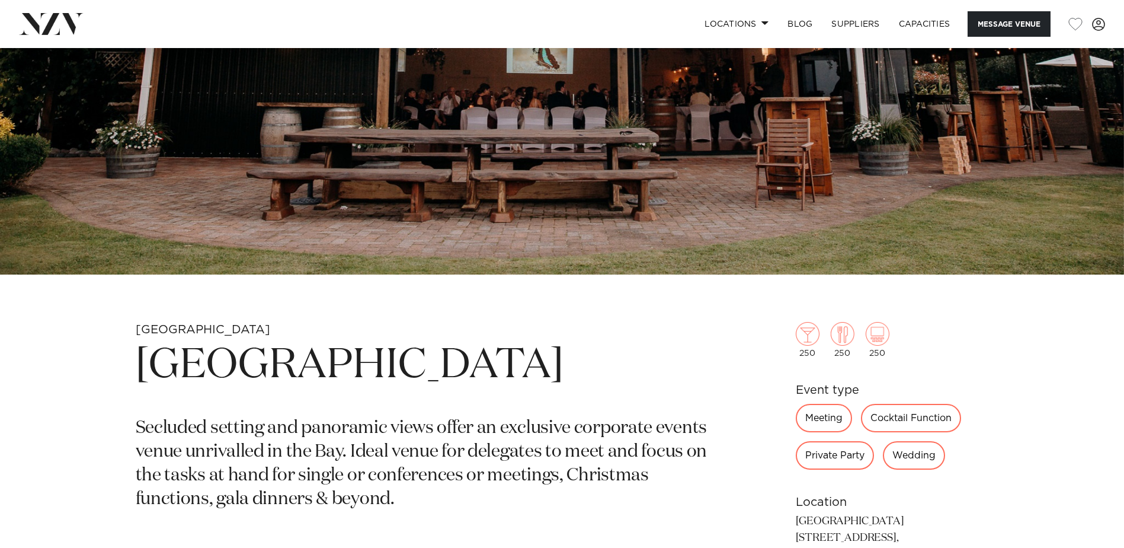
scroll to position [296, 0]
